Goal: Transaction & Acquisition: Purchase product/service

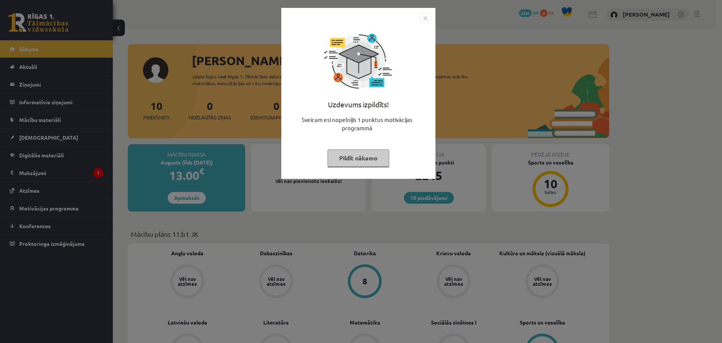
click at [423, 21] on img "Close" at bounding box center [425, 17] width 11 height 11
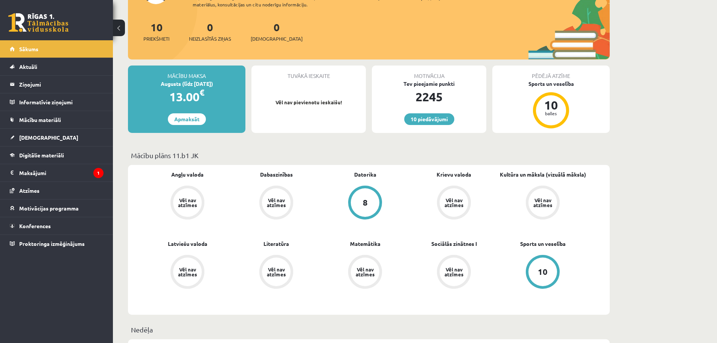
scroll to position [113, 0]
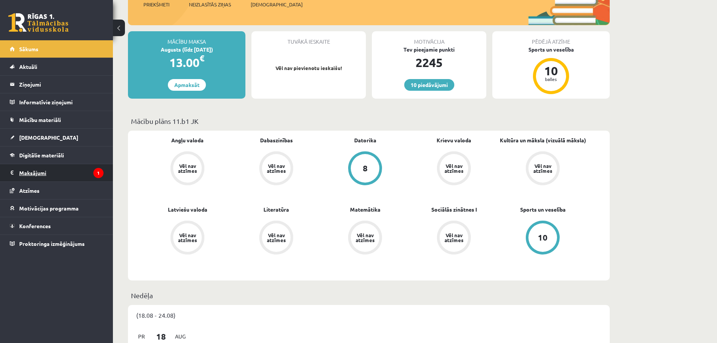
click at [46, 176] on legend "Maksājumi 1" at bounding box center [61, 172] width 84 height 17
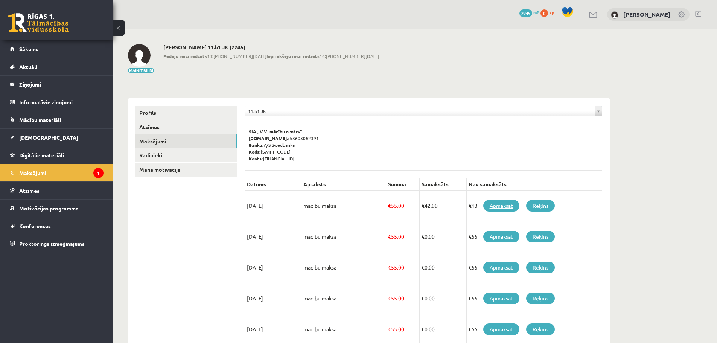
click at [501, 208] on link "Apmaksāt" at bounding box center [501, 206] width 36 height 12
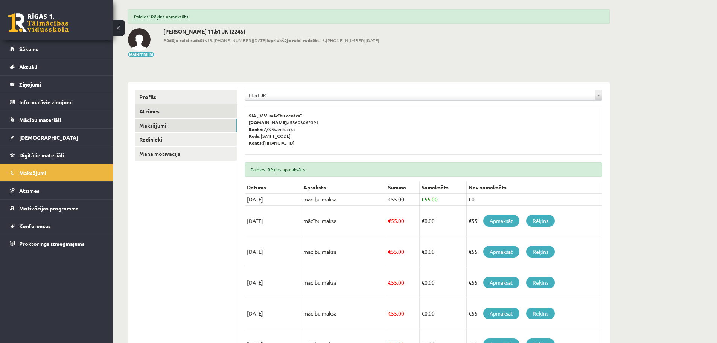
scroll to position [38, 0]
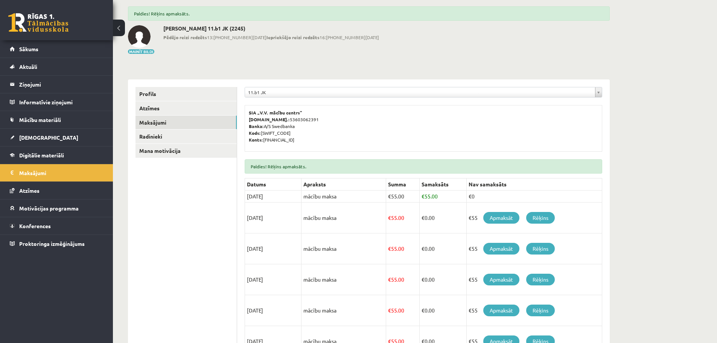
drag, startPoint x: 173, startPoint y: 28, endPoint x: 271, endPoint y: 27, distance: 97.8
click at [271, 27] on h2 "[PERSON_NAME] 11.b1 JK (2245)" at bounding box center [271, 28] width 216 height 6
click at [39, 176] on legend "Maksājumi 0" at bounding box center [61, 172] width 84 height 17
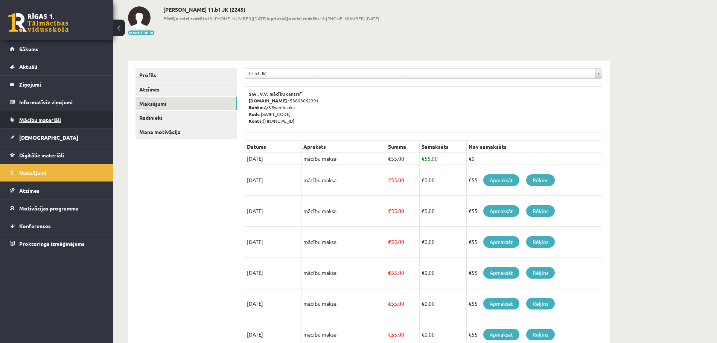
click at [46, 116] on link "Mācību materiāli" at bounding box center [57, 119] width 94 height 17
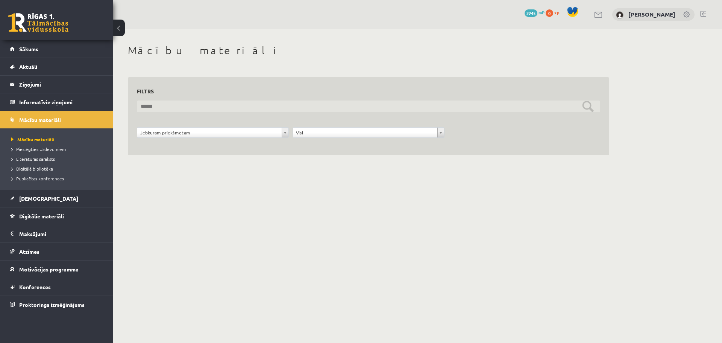
click at [167, 105] on input "text" at bounding box center [368, 106] width 463 height 12
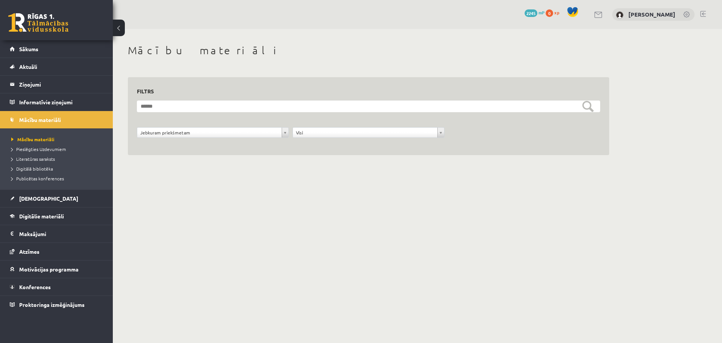
click at [129, 185] on div "**********" at bounding box center [369, 108] width 512 height 158
